Goal: Information Seeking & Learning: Check status

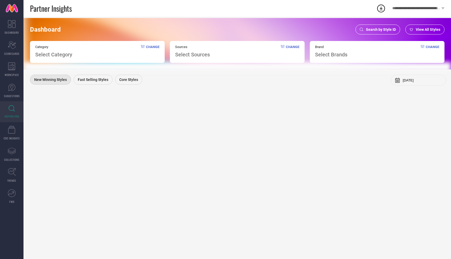
click at [383, 30] on span "Search by Style ID" at bounding box center [381, 29] width 30 height 4
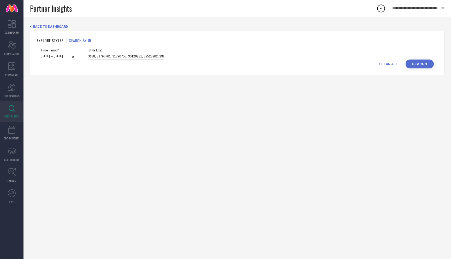
scroll to position [0, 206]
drag, startPoint x: 83, startPoint y: 56, endPoint x: 212, endPoint y: 66, distance: 130.1
click at [211, 66] on form "Time Period* [DATE] to [DATE] Style Id(s) 29893446, 26335158, 26335128, 2633518…" at bounding box center [237, 59] width 401 height 20
select select "2025"
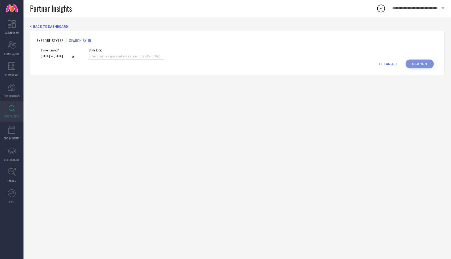
select select "1"
select select "2025"
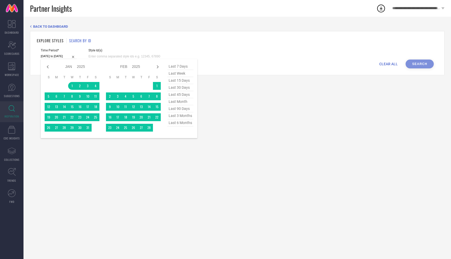
click at [52, 57] on input "[DATE] to [DATE]" at bounding box center [59, 56] width 36 height 5
click at [180, 124] on span "last 6 months" at bounding box center [180, 122] width 26 height 7
type input "[DATE] to [DATE]"
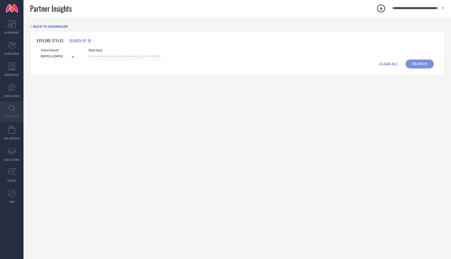
click at [109, 56] on input at bounding box center [126, 57] width 76 height 6
paste input "36199348, , 29705978, 29433014, 29705950, 29432088, 29705966, 29705924, 3570773…"
type input "36199348, , 29705978, 29433014, 29705950, 29432088, 29705966, 29705924, 3570773…"
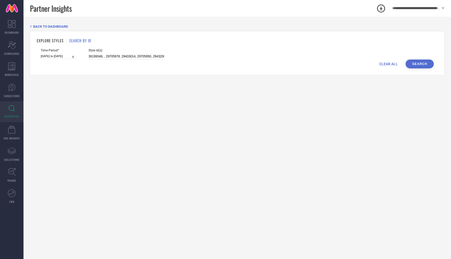
click at [419, 65] on button "Search" at bounding box center [420, 64] width 28 height 9
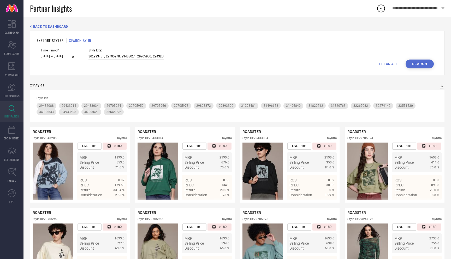
click at [388, 64] on span "CLEAR ALL" at bounding box center [388, 64] width 19 height 4
click at [126, 56] on input at bounding box center [126, 57] width 76 height 6
paste input "29547286, 29705604, 29547004, 29547104, 29547166, 29705606, 29705584, 29547078,…"
type input "29547286, 29705604, 29547004, 29547104, 29547166, 29705606, 29705584, 29547078,…"
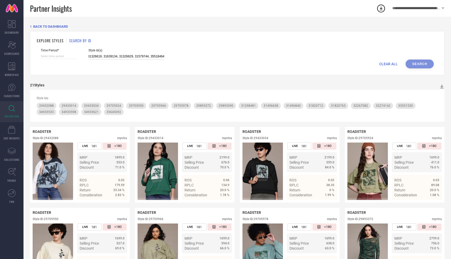
click at [52, 55] on input at bounding box center [59, 56] width 36 height 5
select select "7"
select select "2025"
select select "8"
select select "2025"
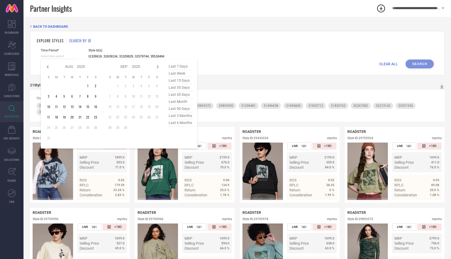
type input "29547286, 29705604, 29547004, 29547104, 29547166, 29705606, 29705584, 29547078,…"
click at [181, 123] on span "last 6 months" at bounding box center [180, 122] width 26 height 7
type input "[DATE] to [DATE]"
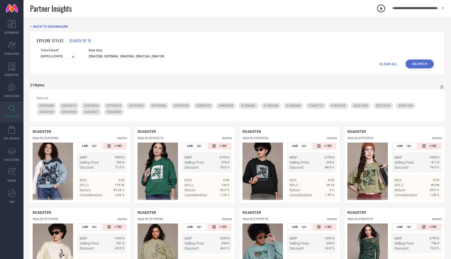
click at [421, 63] on button "Search" at bounding box center [420, 64] width 28 height 9
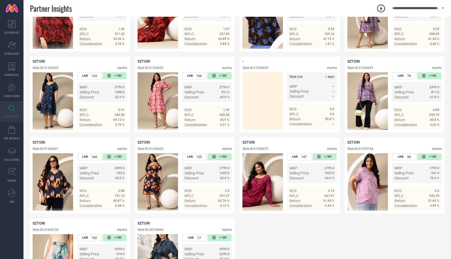
scroll to position [475, 0]
